Goal: Task Accomplishment & Management: Use online tool/utility

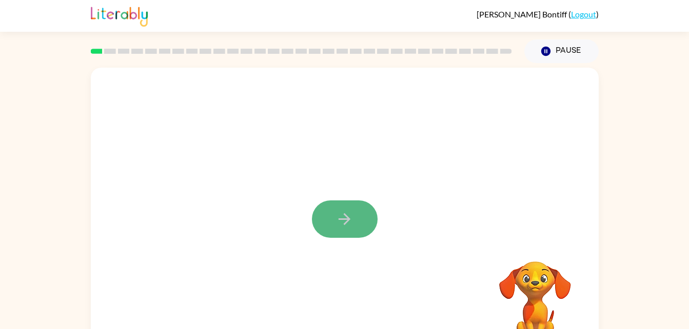
click at [366, 213] on button "button" at bounding box center [345, 219] width 66 height 37
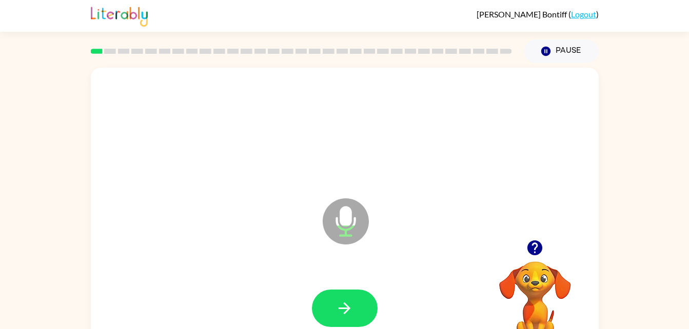
click at [366, 213] on icon at bounding box center [346, 222] width 46 height 46
click at [352, 297] on button "button" at bounding box center [345, 308] width 66 height 37
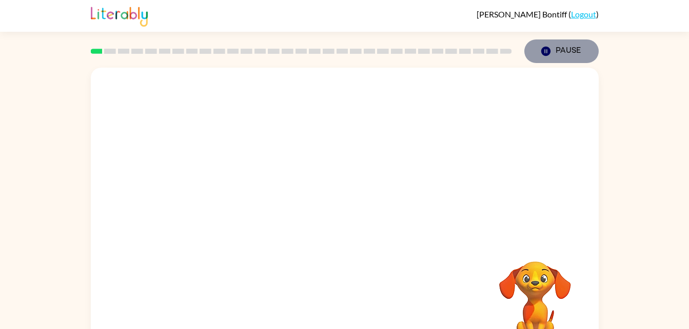
click at [549, 51] on icon "button" at bounding box center [545, 51] width 9 height 9
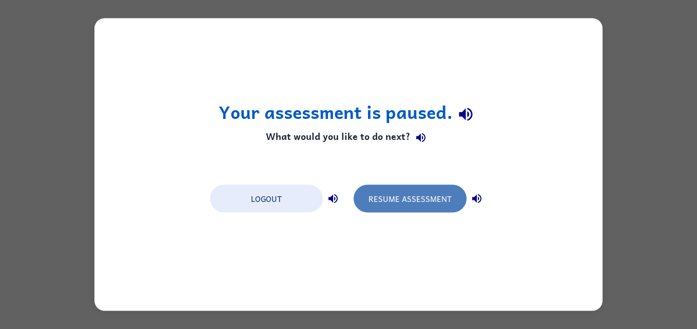
click at [401, 201] on button "Resume Assessment" at bounding box center [410, 199] width 113 height 28
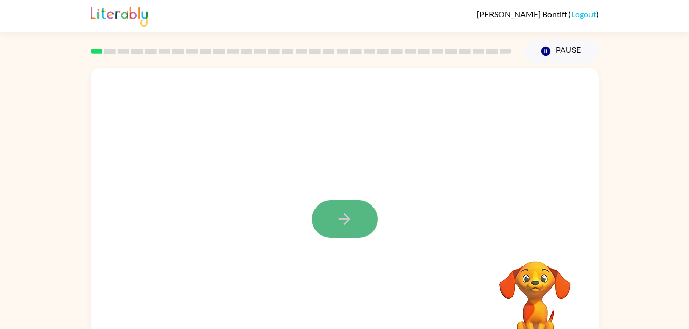
click at [350, 214] on icon "button" at bounding box center [345, 219] width 18 height 18
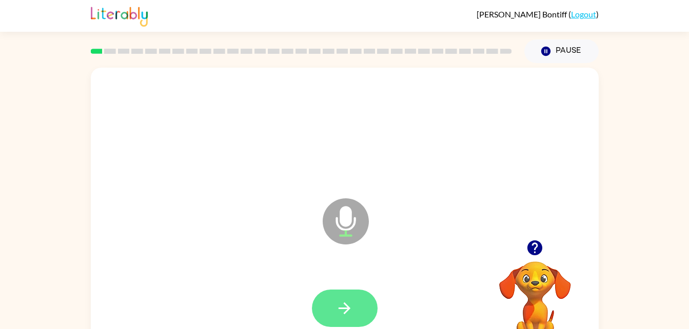
click at [338, 307] on icon "button" at bounding box center [345, 309] width 18 height 18
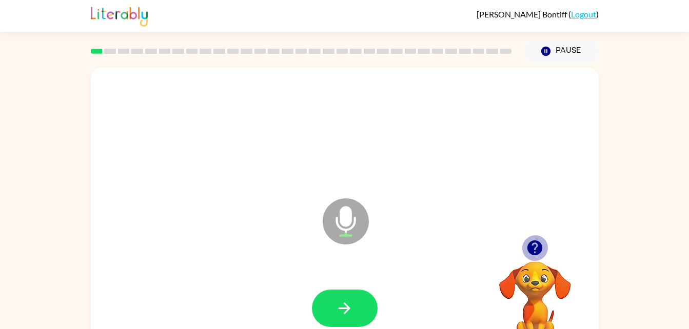
click at [535, 253] on icon "button" at bounding box center [535, 248] width 18 height 18
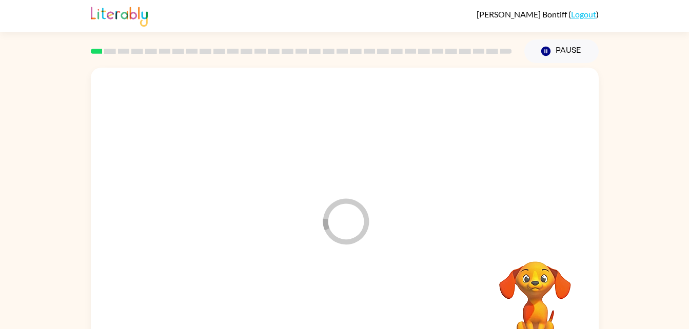
click at [535, 253] on video "Your browser must support playing .mp4 files to use Literably. Please try using…" at bounding box center [535, 297] width 103 height 103
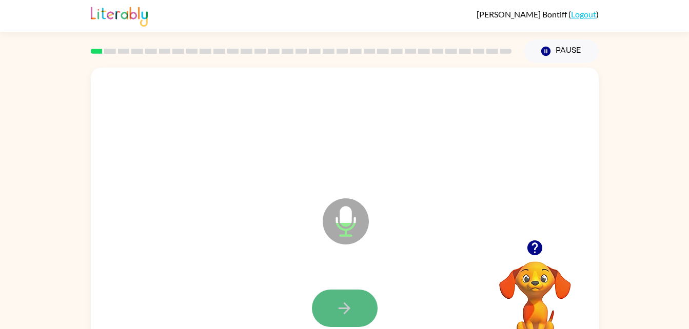
click at [359, 305] on button "button" at bounding box center [345, 308] width 66 height 37
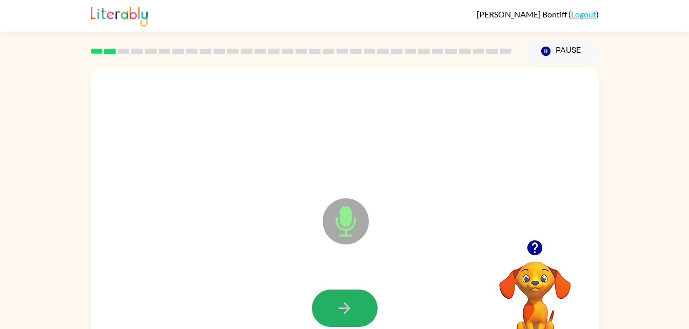
click at [359, 305] on button "button" at bounding box center [345, 308] width 66 height 37
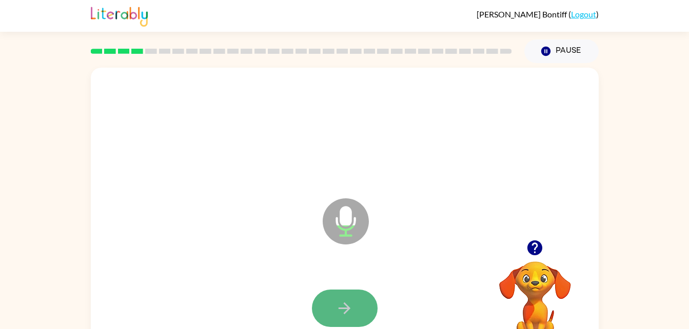
click at [335, 303] on button "button" at bounding box center [345, 308] width 66 height 37
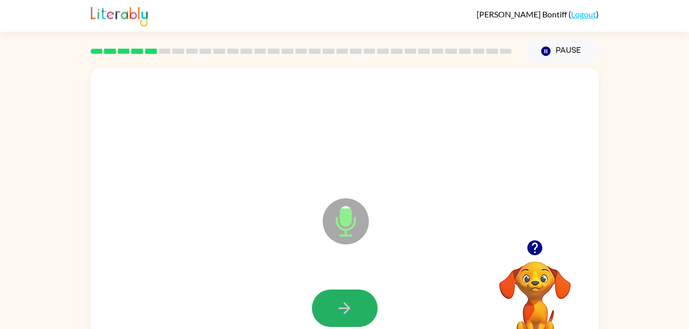
click at [335, 303] on button "button" at bounding box center [345, 308] width 66 height 37
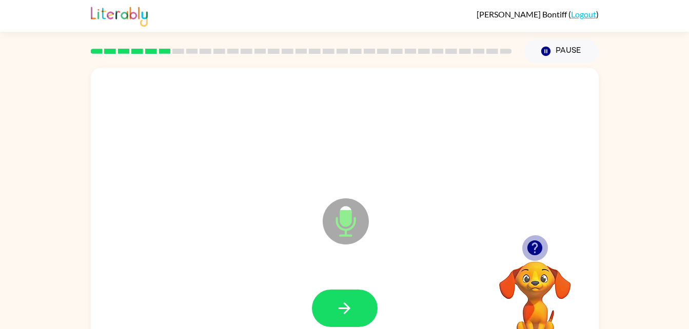
click at [539, 247] on icon "button" at bounding box center [535, 248] width 15 height 15
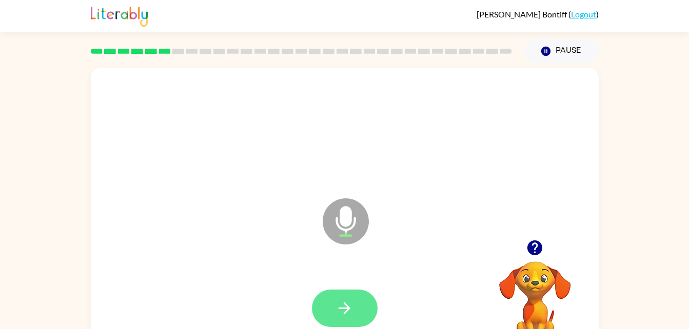
click at [344, 307] on icon "button" at bounding box center [345, 309] width 18 height 18
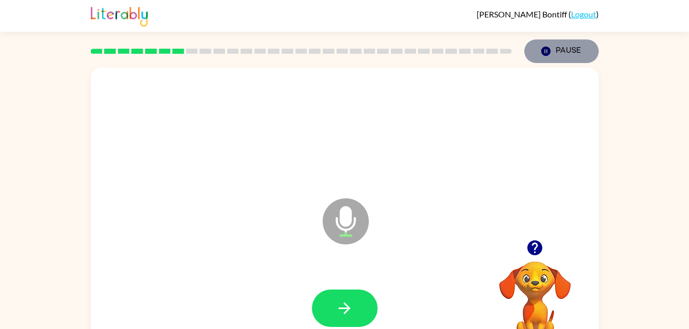
click at [545, 50] on icon "Pause" at bounding box center [545, 51] width 11 height 11
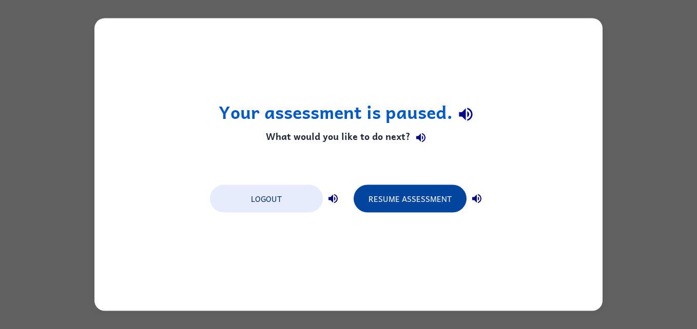
click at [443, 202] on button "Resume Assessment" at bounding box center [410, 199] width 113 height 28
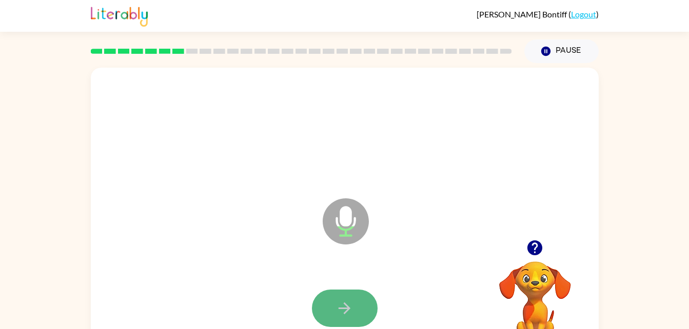
click at [353, 296] on button "button" at bounding box center [345, 308] width 66 height 37
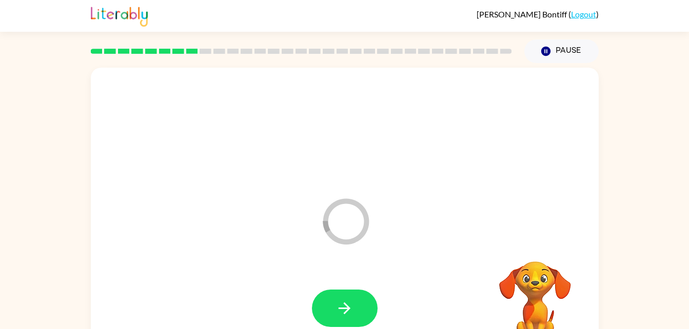
click at [531, 244] on div "Loader Your response is being sent to our graders" at bounding box center [345, 214] width 508 height 293
click at [532, 237] on button "button" at bounding box center [535, 248] width 26 height 26
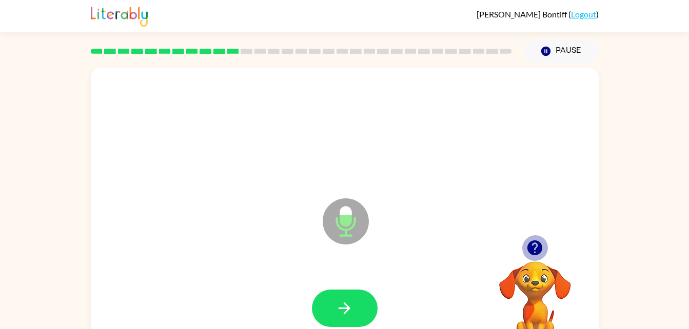
click at [535, 242] on icon "button" at bounding box center [535, 248] width 15 height 15
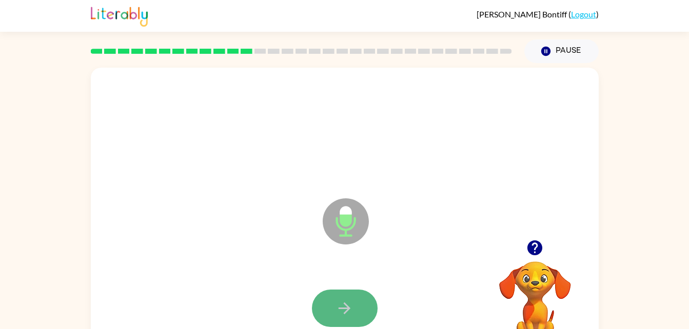
click at [343, 293] on button "button" at bounding box center [345, 308] width 66 height 37
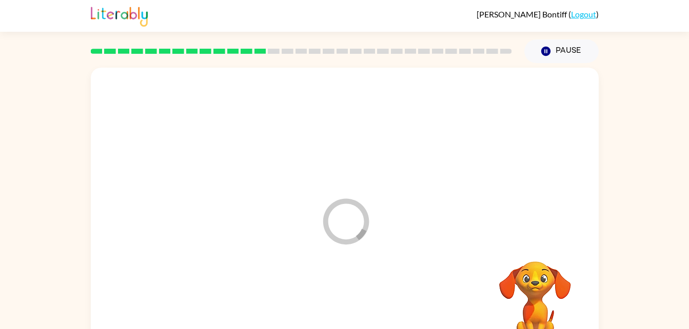
click at [530, 246] on video "Your browser must support playing .mp4 files to use Literably. Please try using…" at bounding box center [535, 297] width 103 height 103
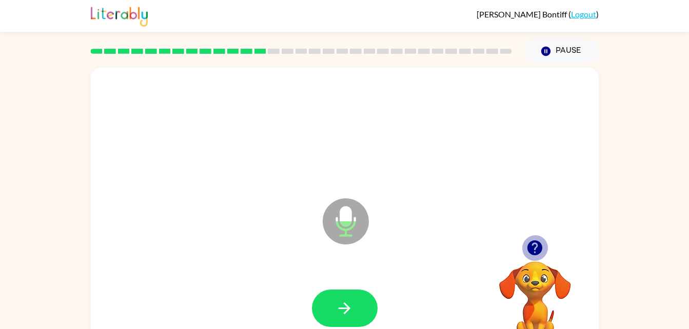
click at [530, 246] on icon "button" at bounding box center [535, 248] width 15 height 15
click at [533, 238] on button "button" at bounding box center [535, 248] width 26 height 26
click at [537, 240] on icon "button" at bounding box center [535, 248] width 18 height 18
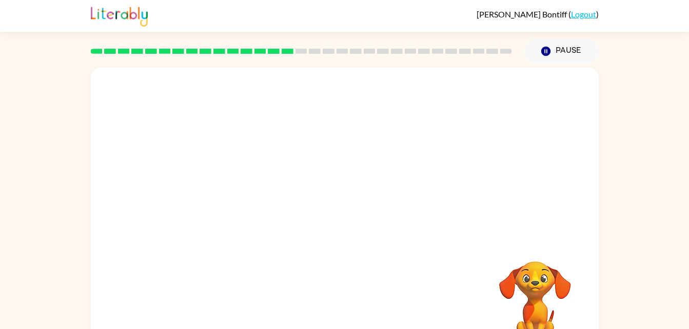
click at [537, 240] on div at bounding box center [345, 214] width 508 height 293
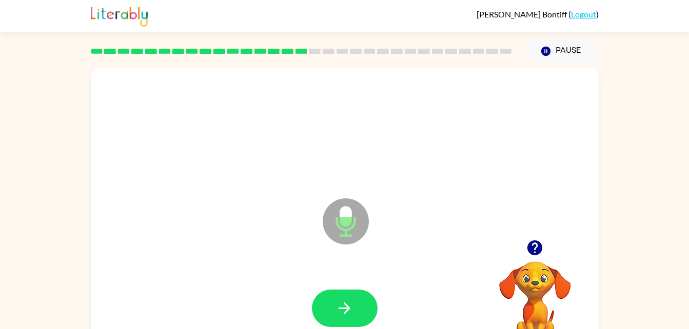
click at [440, 264] on icon "Microphone The Microphone is here when it is your turn to talk" at bounding box center [397, 234] width 154 height 77
click at [541, 244] on icon "button" at bounding box center [535, 248] width 18 height 18
click at [536, 251] on icon "button" at bounding box center [535, 248] width 15 height 15
click at [536, 251] on video "Your browser must support playing .mp4 files to use Literably. Please try using…" at bounding box center [535, 297] width 103 height 103
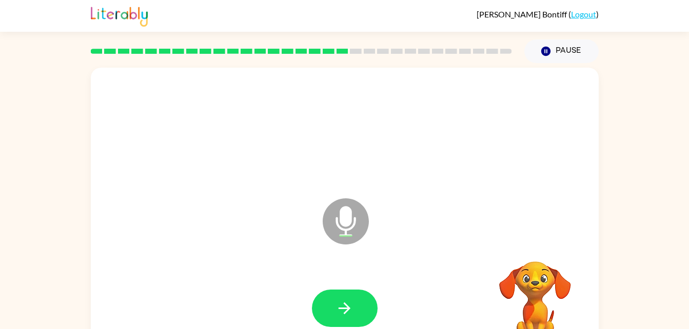
click at [536, 251] on video "Your browser must support playing .mp4 files to use Literably. Please try using…" at bounding box center [535, 297] width 103 height 103
click at [534, 240] on icon "button" at bounding box center [535, 248] width 18 height 18
click at [534, 240] on div "Microphone The Microphone is here when it is your turn to talk" at bounding box center [345, 214] width 508 height 293
click at [534, 240] on icon "button" at bounding box center [535, 248] width 18 height 18
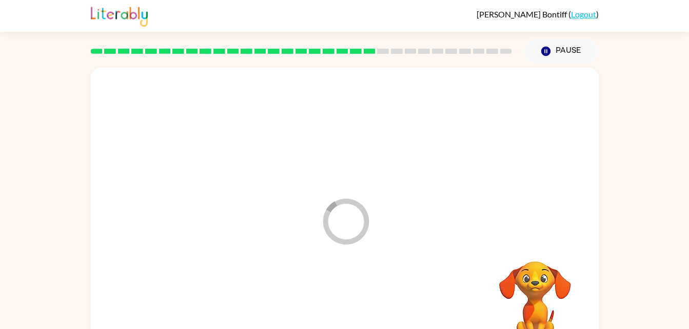
click at [534, 240] on div "Loader Your response is being sent to our graders" at bounding box center [345, 214] width 508 height 293
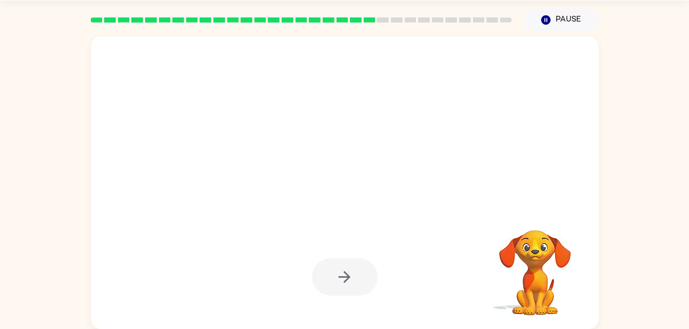
drag, startPoint x: 534, startPoint y: 240, endPoint x: 539, endPoint y: 198, distance: 42.9
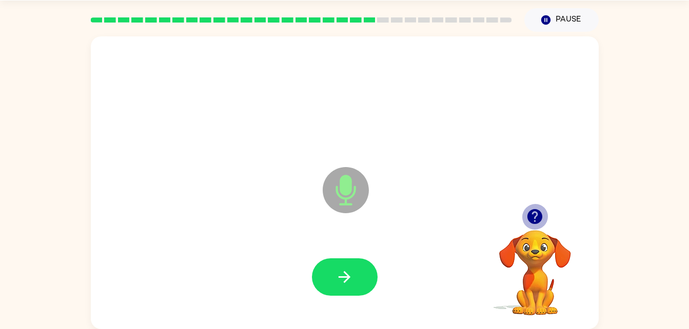
click at [529, 210] on icon "button" at bounding box center [535, 217] width 18 height 18
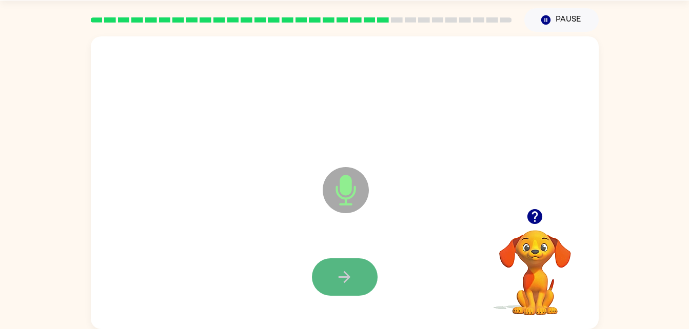
click at [339, 280] on icon "button" at bounding box center [345, 277] width 18 height 18
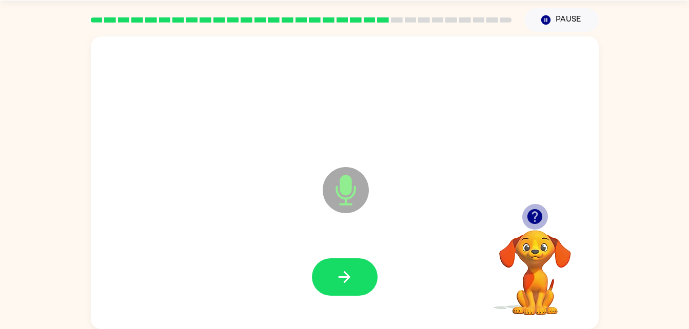
click at [536, 206] on button "button" at bounding box center [535, 217] width 26 height 26
click at [536, 206] on div "Microphone The Microphone is here when it is your turn to talk" at bounding box center [345, 182] width 508 height 293
click at [560, 128] on div at bounding box center [345, 99] width 488 height 84
click at [510, 248] on video "Your browser must support playing .mp4 files to use Literably. Please try using…" at bounding box center [535, 266] width 103 height 103
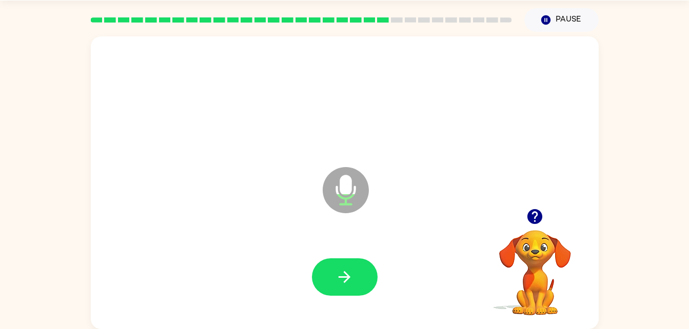
click at [510, 248] on video "Your browser must support playing .mp4 files to use Literably. Please try using…" at bounding box center [535, 266] width 103 height 103
drag, startPoint x: 510, startPoint y: 248, endPoint x: 543, endPoint y: 219, distance: 44.8
click at [543, 219] on div "Your browser must support playing .mp4 files to use Literably. Please try using…" at bounding box center [535, 260] width 103 height 113
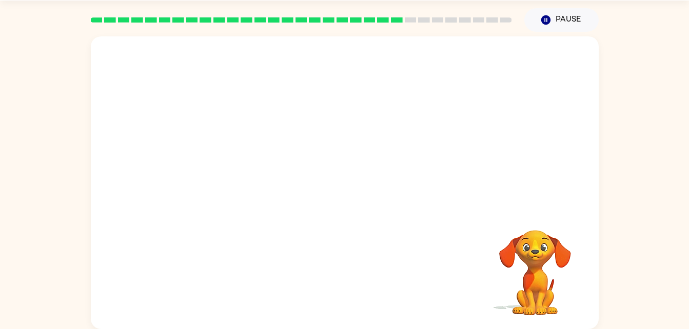
click at [341, 273] on div at bounding box center [345, 278] width 488 height 84
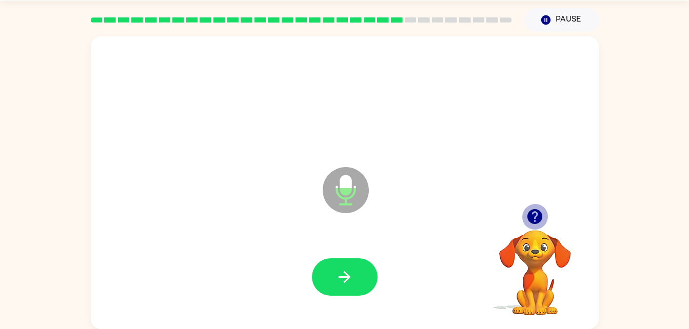
click at [530, 216] on icon "button" at bounding box center [535, 216] width 15 height 15
click at [530, 216] on video "Your browser must support playing .mp4 files to use Literably. Please try using…" at bounding box center [535, 266] width 103 height 103
click at [530, 216] on icon "button" at bounding box center [535, 216] width 15 height 15
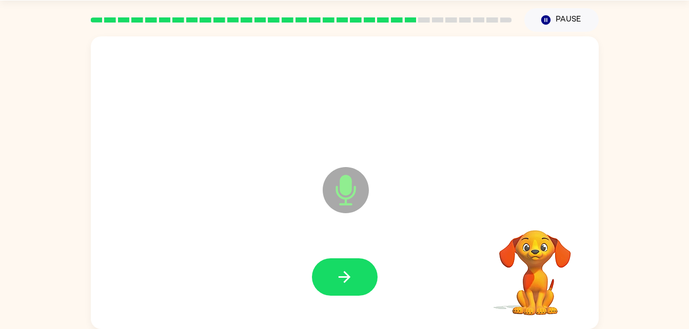
click at [530, 216] on video "Your browser must support playing .mp4 files to use Literably. Please try using…" at bounding box center [535, 266] width 103 height 103
click at [530, 216] on icon "button" at bounding box center [535, 216] width 15 height 15
click at [525, 207] on div at bounding box center [535, 217] width 103 height 26
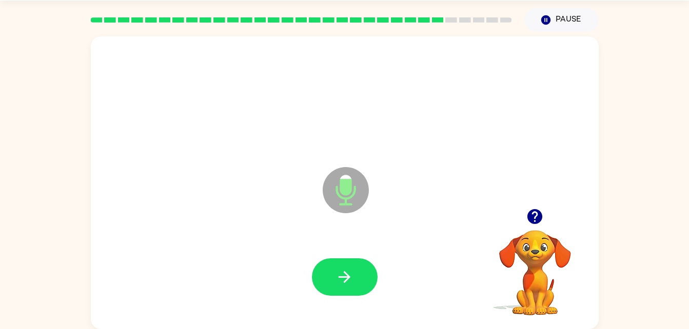
click at [525, 207] on div at bounding box center [535, 217] width 103 height 26
click at [535, 217] on icon "button" at bounding box center [535, 216] width 15 height 15
click at [531, 213] on icon "button" at bounding box center [535, 216] width 15 height 15
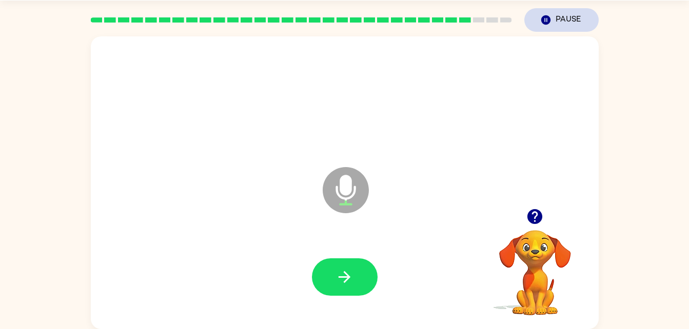
click at [561, 18] on button "Pause Pause" at bounding box center [561, 20] width 74 height 24
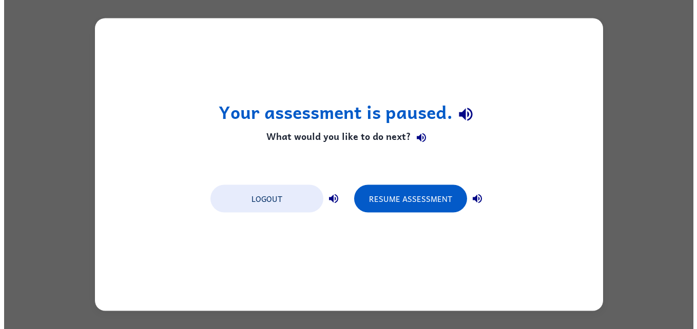
scroll to position [0, 0]
